Goal: Transaction & Acquisition: Purchase product/service

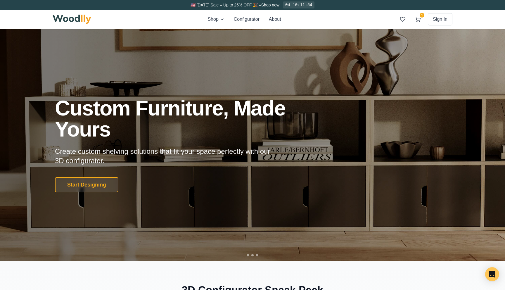
click at [213, 24] on div "Shop Configurator About 1 Sign In 1" at bounding box center [253, 19] width 400 height 19
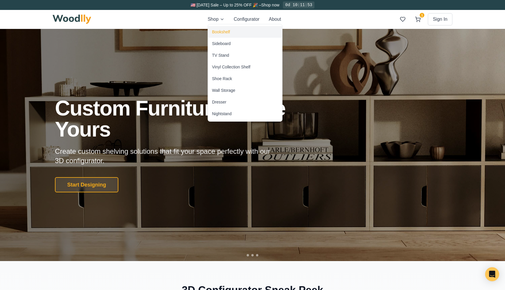
click at [221, 32] on div "Bookshelf" at bounding box center [221, 32] width 18 height 6
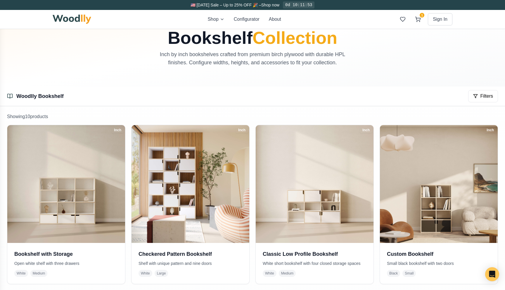
scroll to position [110, 0]
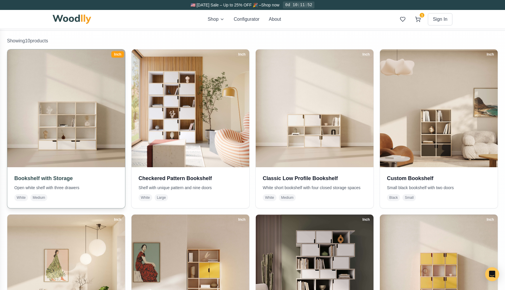
click at [96, 96] on img at bounding box center [66, 108] width 124 height 124
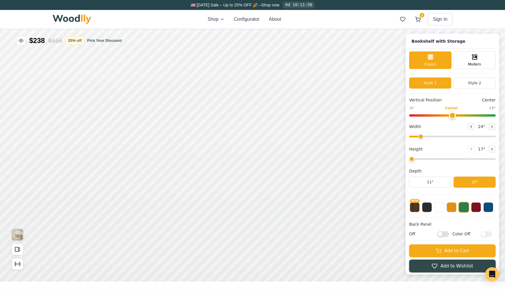
type input "57"
type input "4"
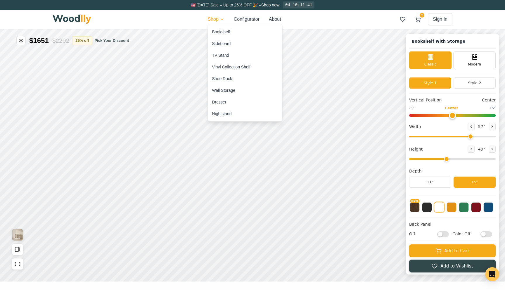
click at [220, 46] on div "Sideboard" at bounding box center [221, 44] width 19 height 6
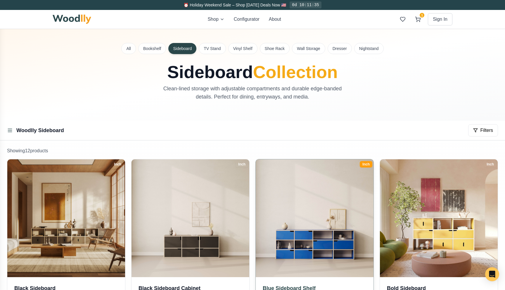
click at [310, 210] on img at bounding box center [315, 218] width 124 height 124
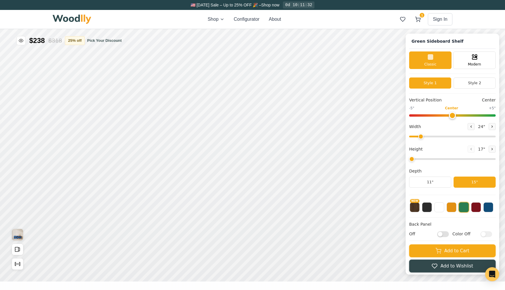
type input "67"
type input "3"
